Goal: Task Accomplishment & Management: Complete application form

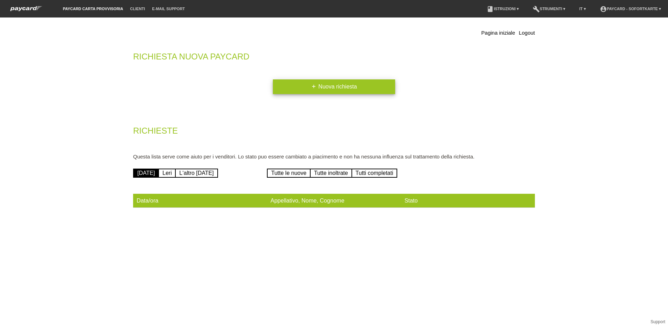
click at [358, 87] on link "add Nuova richiesta" at bounding box center [334, 86] width 122 height 15
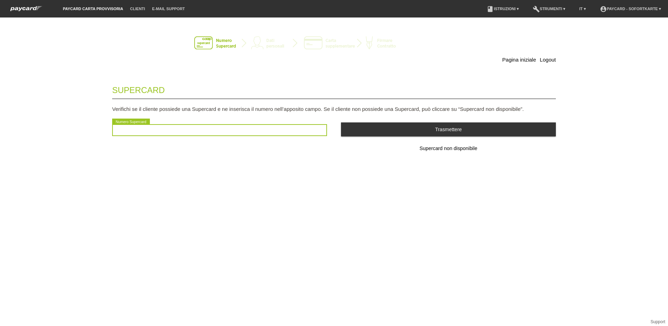
click at [233, 132] on input "text" at bounding box center [219, 130] width 215 height 12
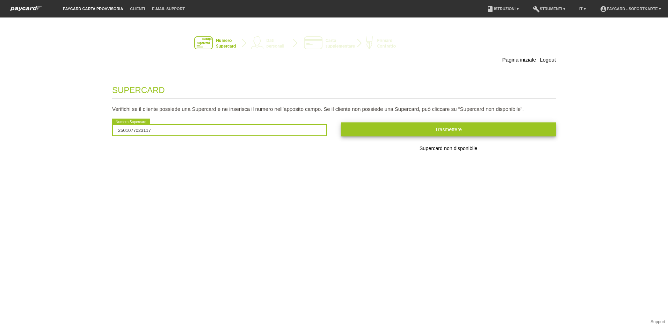
type input "2501077023117"
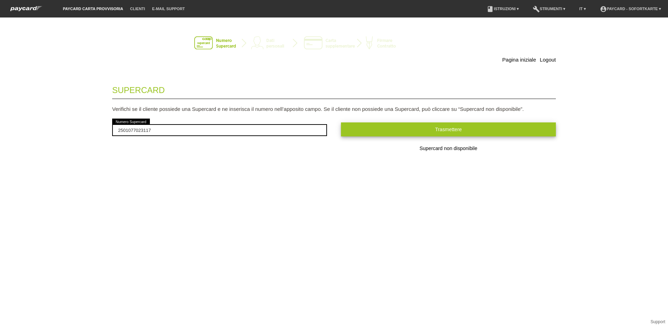
click at [451, 132] on button "Trasmettere" at bounding box center [448, 129] width 215 height 14
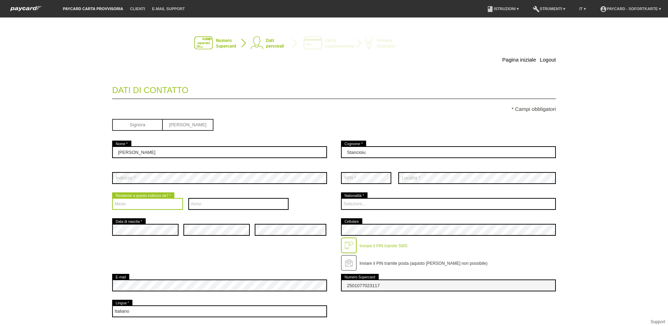
click at [160, 203] on select "Mese 01 02 03 04 05 06 07 08 09 10 11 12" at bounding box center [147, 204] width 71 height 12
select select "01"
click at [112, 198] on select "Mese 01 02 03 04 05 06 07 08 09 10 11 12" at bounding box center [147, 204] width 71 height 12
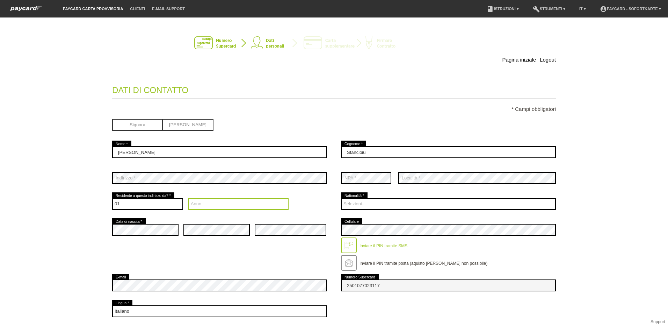
click at [236, 203] on select "Anno 2025 2024 2023 2022 2021 2020 2019 2018 2017 2016" at bounding box center [238, 204] width 101 height 12
select select "2025"
click at [252, 206] on select "Anno 2025 2024 2023 2022 2021 2020 2019 2018 2017 2016" at bounding box center [238, 204] width 101 height 12
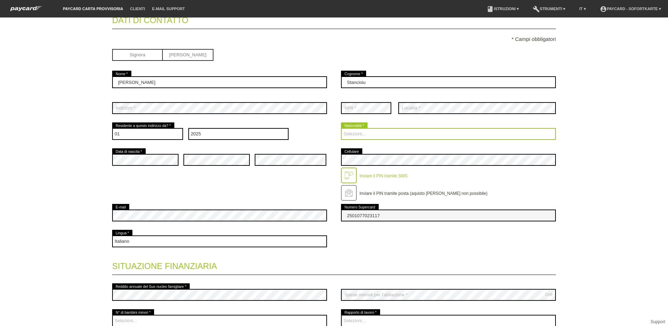
click at [366, 133] on select "Selezioni... Svizzera Austria Germania Liechtenstein ------------ Afghanistan A…" at bounding box center [448, 134] width 215 height 12
select select "IT"
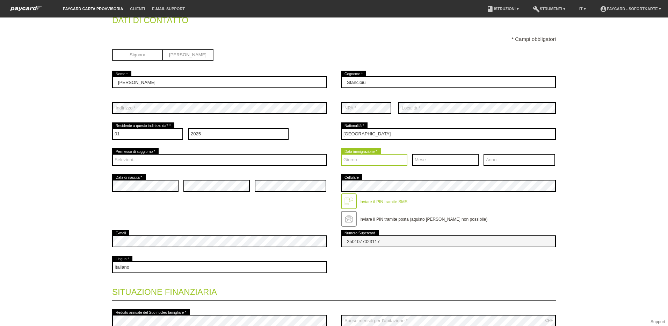
click at [358, 160] on select "Giorno 01 02 03 04 05 06 07 08 09 10 11 12 13 14 15 16" at bounding box center [374, 160] width 66 height 12
click at [429, 172] on div "Mese 01 02 03 04 05 06 07 08 09 10 11 12 error" at bounding box center [445, 160] width 66 height 26
click at [388, 162] on select "Giorno 01 02 03 04 05 06 07 08 09 10 11 12 13 14 15 16" at bounding box center [374, 160] width 66 height 12
select select "01"
click at [341, 154] on select "Giorno 01 02 03 04 05 06 07 08 09 10 11 12 13 14 15 16" at bounding box center [374, 160] width 66 height 12
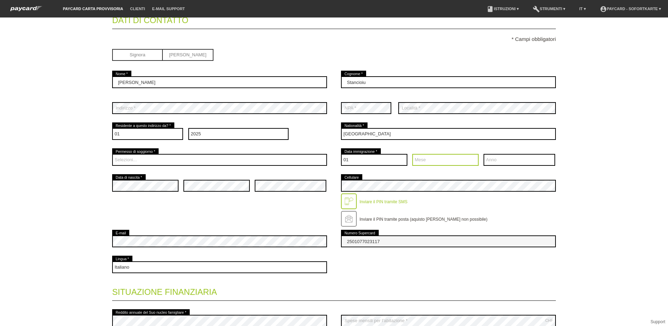
click at [429, 158] on select "Mese 01 02 03 04 05 06 07 08 09 10 11 12" at bounding box center [445, 160] width 66 height 12
select select "02"
click at [412, 154] on select "Mese 01 02 03 04 05 06 07 08 09 10 11 12" at bounding box center [445, 160] width 66 height 12
click at [491, 162] on select "Anno 2025 2024 2023 2022 2021 2020 2019 2018 2017 2016" at bounding box center [519, 160] width 72 height 12
select select "2025"
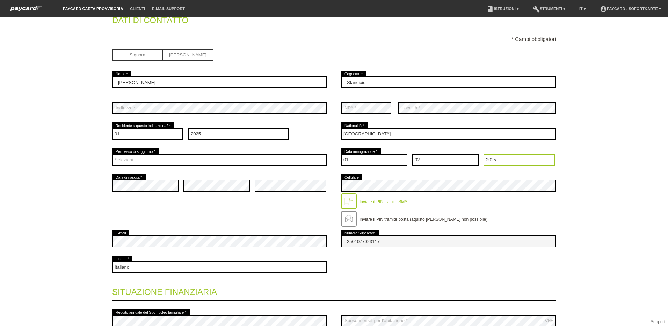
click at [494, 162] on select "Anno 2025 2024 2023 2022 2021 2020 2019 2018 2017 2016" at bounding box center [519, 160] width 72 height 12
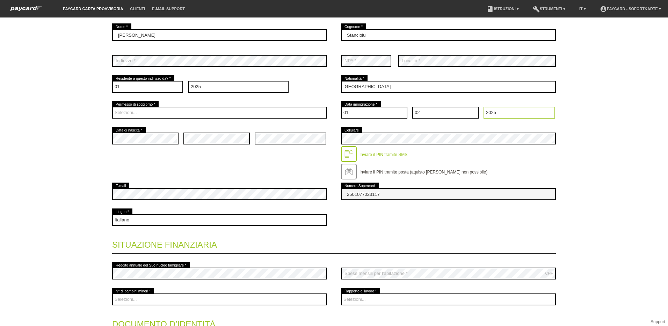
scroll to position [105, 0]
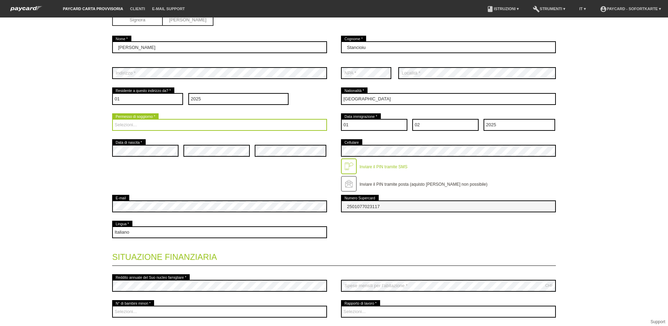
click at [159, 126] on select "Selezioni... C B B - Status di rifugiato Altro" at bounding box center [219, 125] width 215 height 12
select select "B"
click at [112, 119] on select "Selezioni... C B B - Status di rifugiato Altro" at bounding box center [219, 125] width 215 height 12
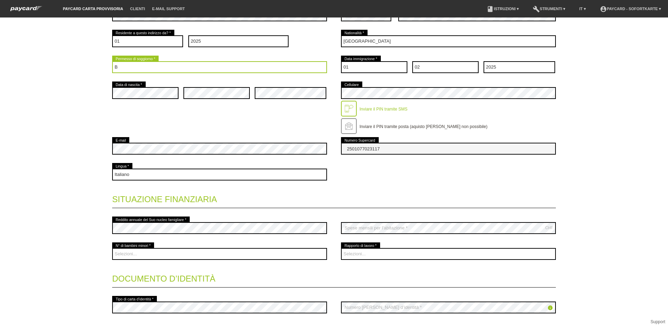
scroll to position [175, 0]
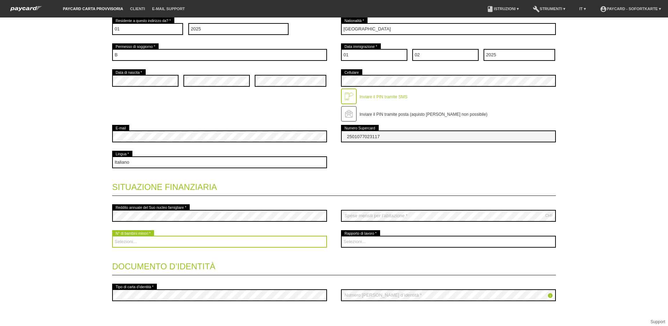
click at [182, 241] on select "Selezioni... 0 1 2 3 4 5 6 7 8 9" at bounding box center [219, 241] width 215 height 12
select select "0"
click at [112, 235] on select "Selezioni... 0 1 2 3 4 5 6 7 8 9" at bounding box center [219, 241] width 215 height 12
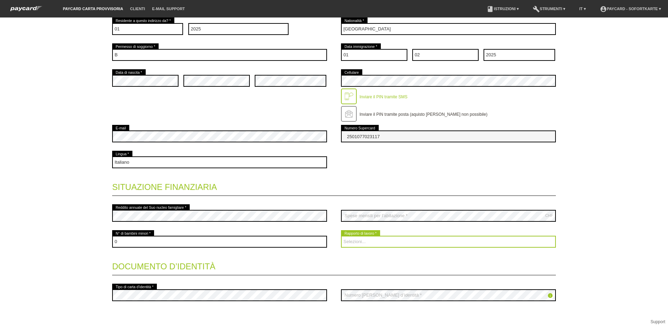
click at [382, 238] on select "Selezioni... A tempo indeterminato A tempo determinato Apprendista/studente Pen…" at bounding box center [448, 241] width 215 height 12
select select "UNLIMITED"
click at [341, 235] on select "Selezioni... A tempo indeterminato A tempo determinato Apprendista/studente Pen…" at bounding box center [448, 241] width 215 height 12
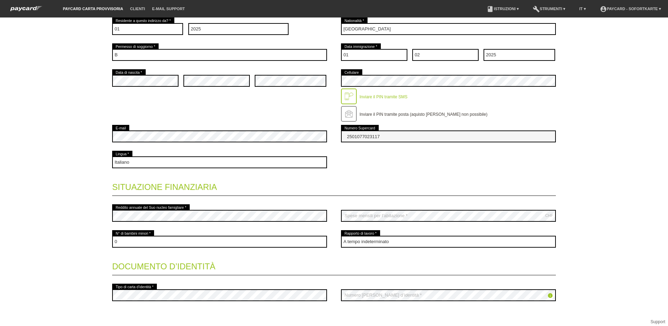
click at [97, 284] on div "Pagina iniziale Logout Dati di contatto * Campi obbligatori Signora Signor Mich…" at bounding box center [333, 106] width 489 height 513
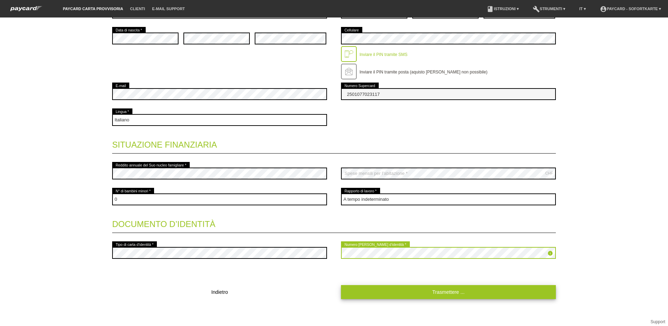
scroll to position [219, 0]
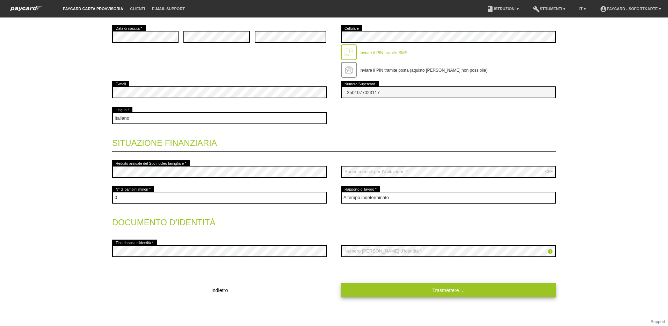
click at [412, 289] on link "Trasmettere ..." at bounding box center [448, 290] width 215 height 14
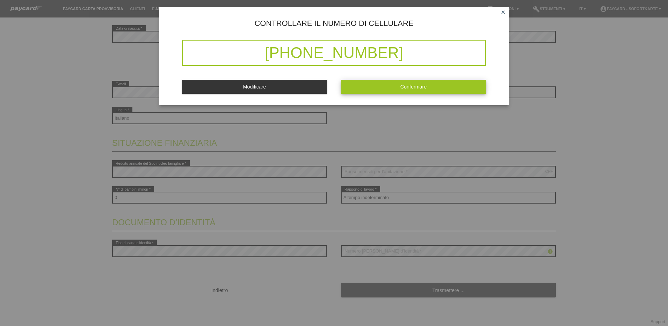
click at [392, 83] on button "Confermare" at bounding box center [413, 87] width 145 height 14
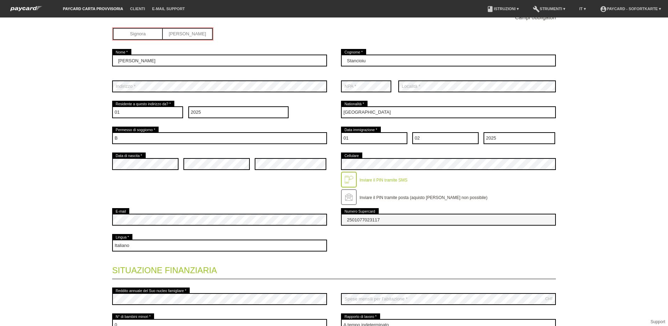
scroll to position [0, 0]
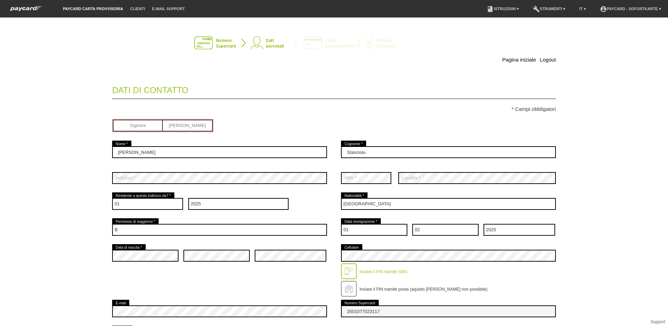
click at [194, 127] on input "radio" at bounding box center [188, 124] width 50 height 10
radio input "true"
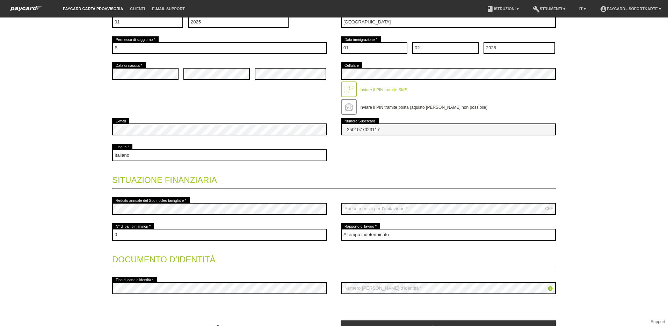
scroll to position [219, 0]
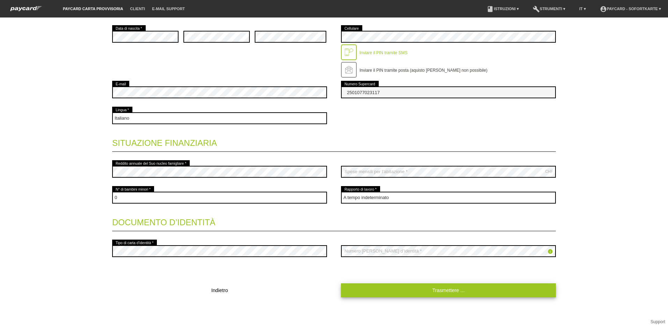
click at [424, 292] on link "Trasmettere ..." at bounding box center [448, 290] width 215 height 14
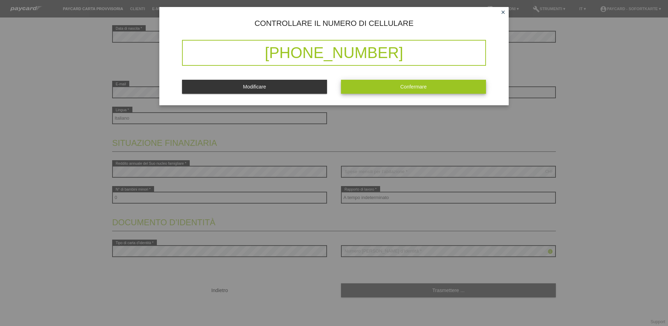
click at [438, 88] on button "Confermare" at bounding box center [413, 87] width 145 height 14
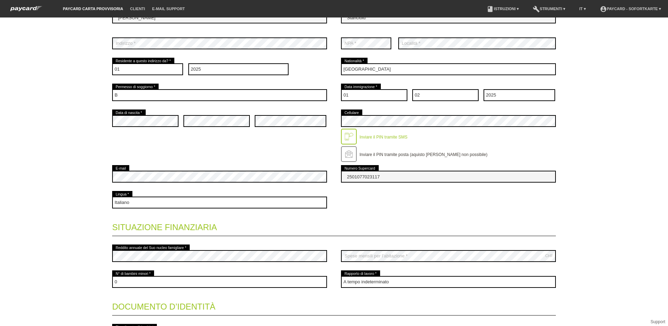
scroll to position [210, 0]
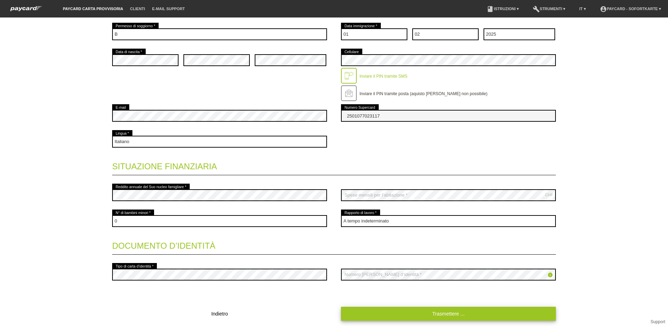
click at [385, 310] on link "Trasmettere ..." at bounding box center [448, 313] width 215 height 14
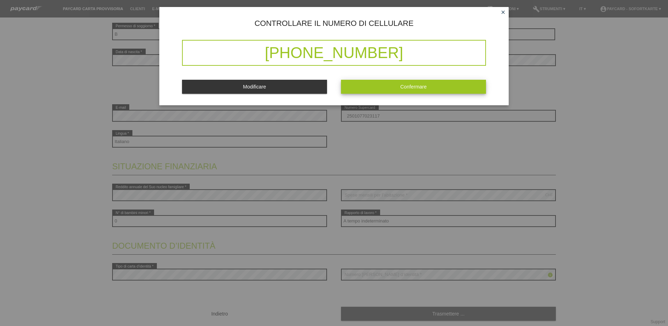
click at [405, 84] on span "Confermare" at bounding box center [413, 87] width 27 height 6
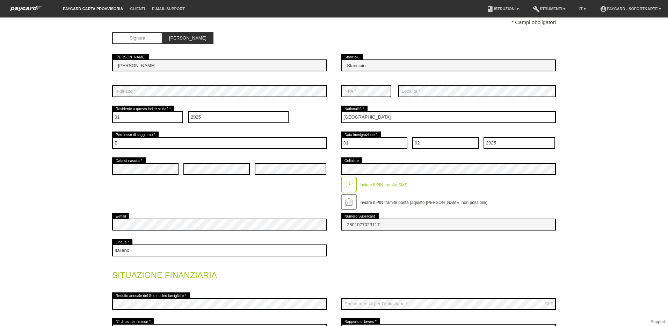
scroll to position [0, 0]
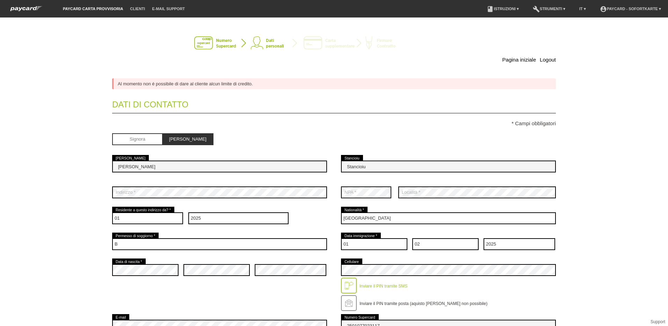
click at [291, 43] on img at bounding box center [333, 43] width 279 height 14
